Goal: Task Accomplishment & Management: Manage account settings

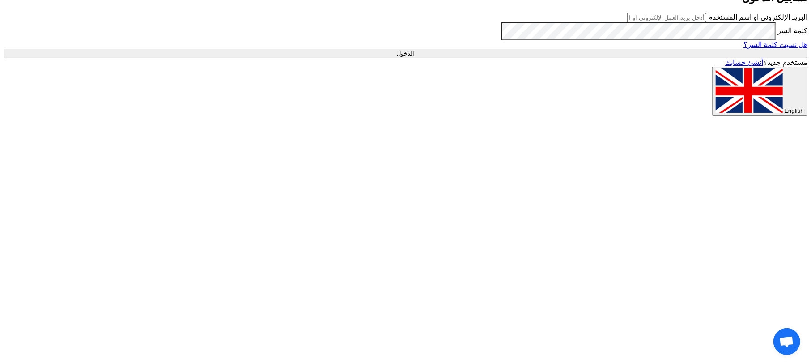
type input "[EMAIL_ADDRESS][DOMAIN_NAME]"
click at [583, 58] on input "الدخول" at bounding box center [406, 53] width 804 height 9
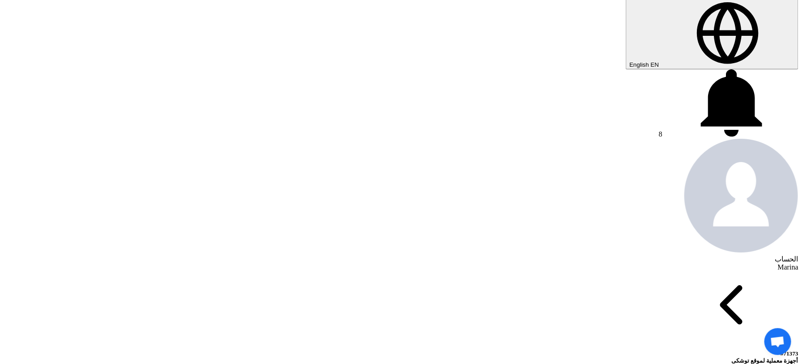
scroll to position [60, 0]
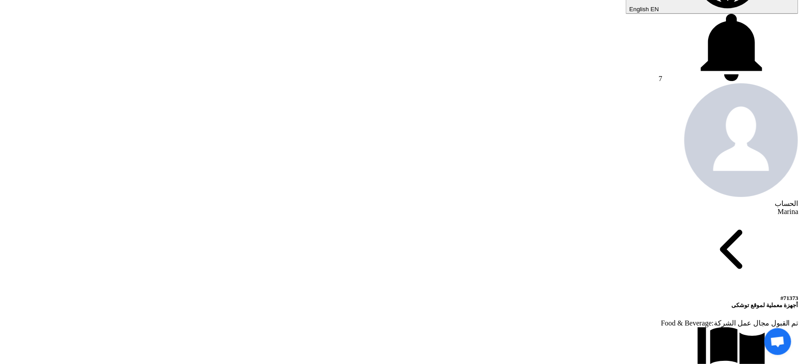
scroll to position [298, 0]
